Goal: Transaction & Acquisition: Book appointment/travel/reservation

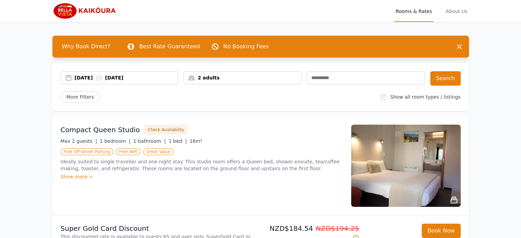
click at [204, 78] on div "2 adults" at bounding box center [242, 77] width 117 height 7
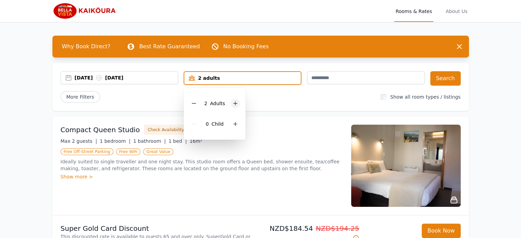
click at [234, 104] on icon at bounding box center [234, 103] width 5 height 5
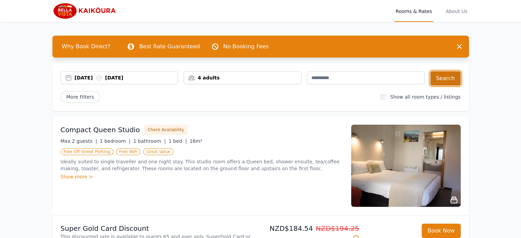
click at [448, 79] on button "Search" at bounding box center [445, 78] width 30 height 14
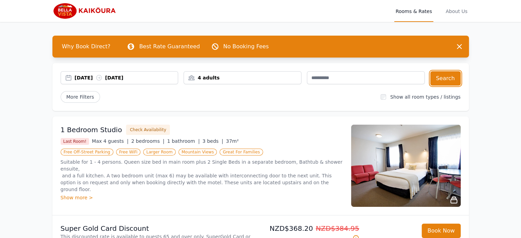
scroll to position [34, 0]
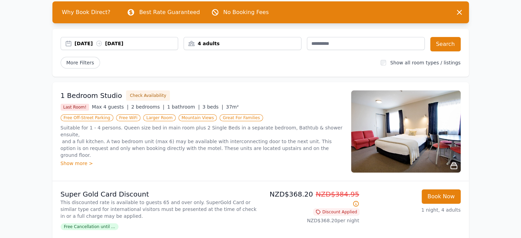
click at [453, 166] on icon at bounding box center [453, 166] width 8 height 8
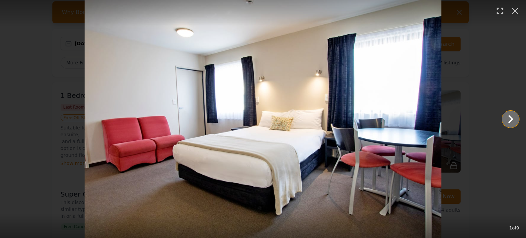
click at [510, 120] on icon "Show slide 2 of 9" at bounding box center [510, 119] width 16 height 16
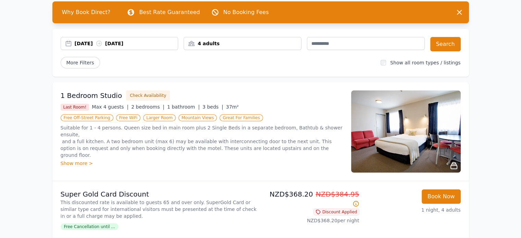
click at [426, 139] on img at bounding box center [406, 131] width 110 height 82
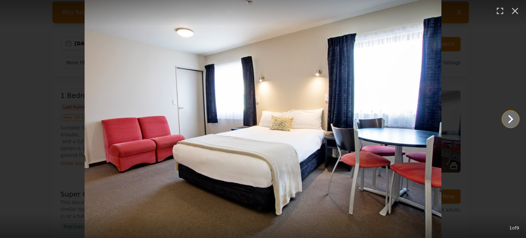
click at [505, 116] on icon "Show slide 2 of 9" at bounding box center [510, 119] width 16 height 16
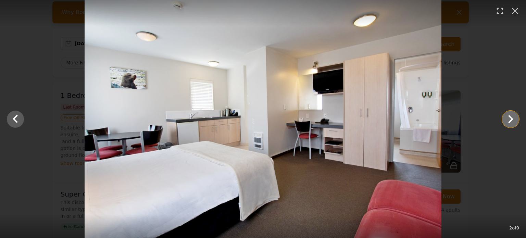
click at [508, 120] on icon "Show slide 3 of 9" at bounding box center [510, 119] width 16 height 16
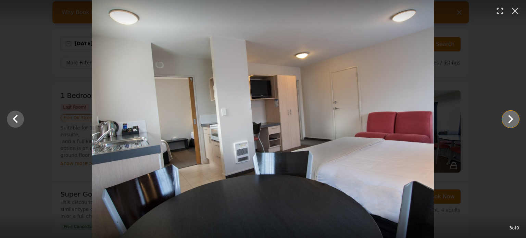
click at [509, 117] on icon "Show slide 4 of 9" at bounding box center [510, 119] width 16 height 16
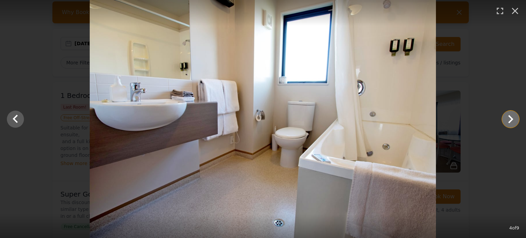
click at [509, 117] on icon "Show slide 5 of 9" at bounding box center [510, 119] width 16 height 16
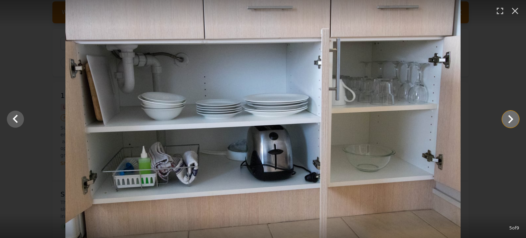
click at [509, 117] on icon "Show slide 6 of 9" at bounding box center [510, 119] width 16 height 16
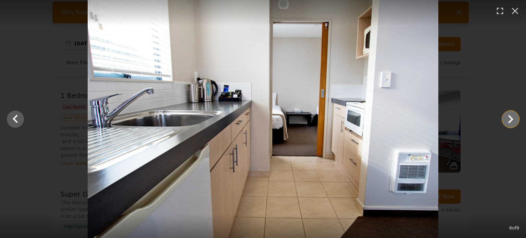
click at [509, 117] on icon "Show slide 7 of 9" at bounding box center [510, 119] width 16 height 16
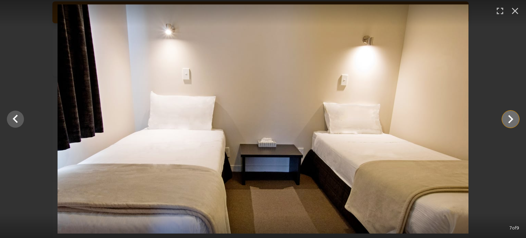
click at [509, 117] on icon "Show slide 8 of 9" at bounding box center [510, 119] width 16 height 16
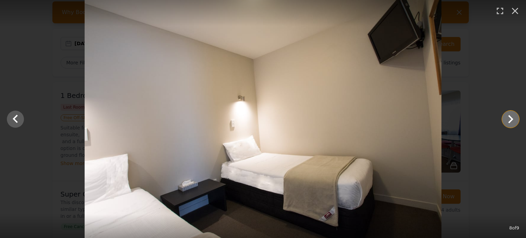
click at [509, 117] on icon "Show slide 9 of 9" at bounding box center [510, 119] width 16 height 16
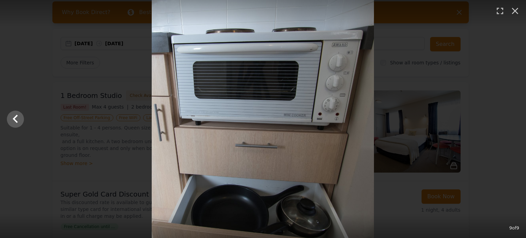
click at [509, 117] on div at bounding box center [263, 119] width 526 height 238
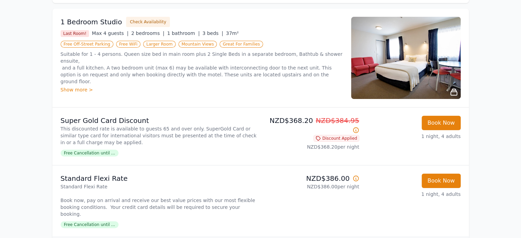
scroll to position [0, 0]
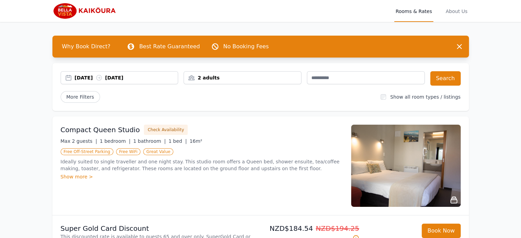
click at [221, 78] on div "2 adults" at bounding box center [242, 77] width 117 height 7
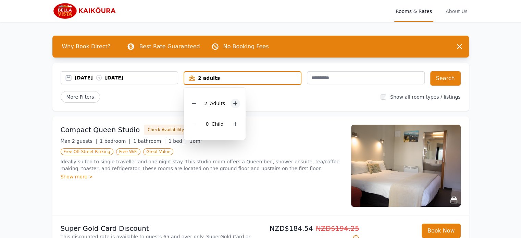
click at [234, 102] on icon at bounding box center [235, 104] width 4 height 4
click at [445, 76] on button "Search" at bounding box center [445, 78] width 30 height 14
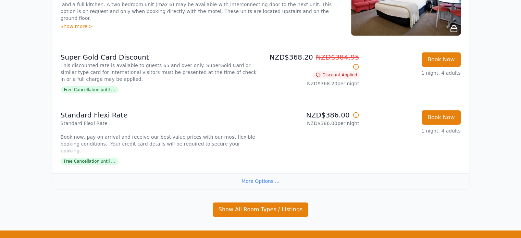
scroll to position [237, 0]
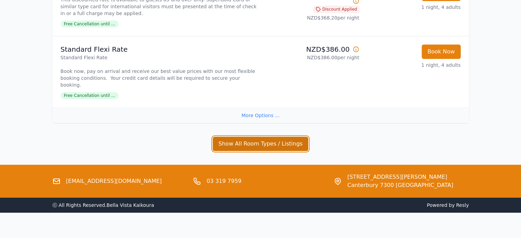
click at [284, 137] on button "Show All Room Types / Listings" at bounding box center [261, 144] width 96 height 14
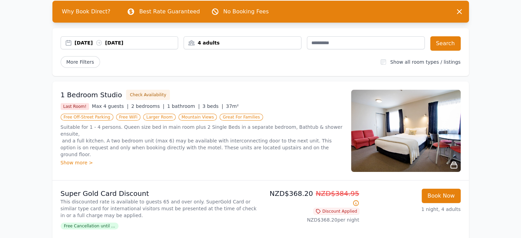
scroll to position [30, 0]
